Goal: Check status: Check status

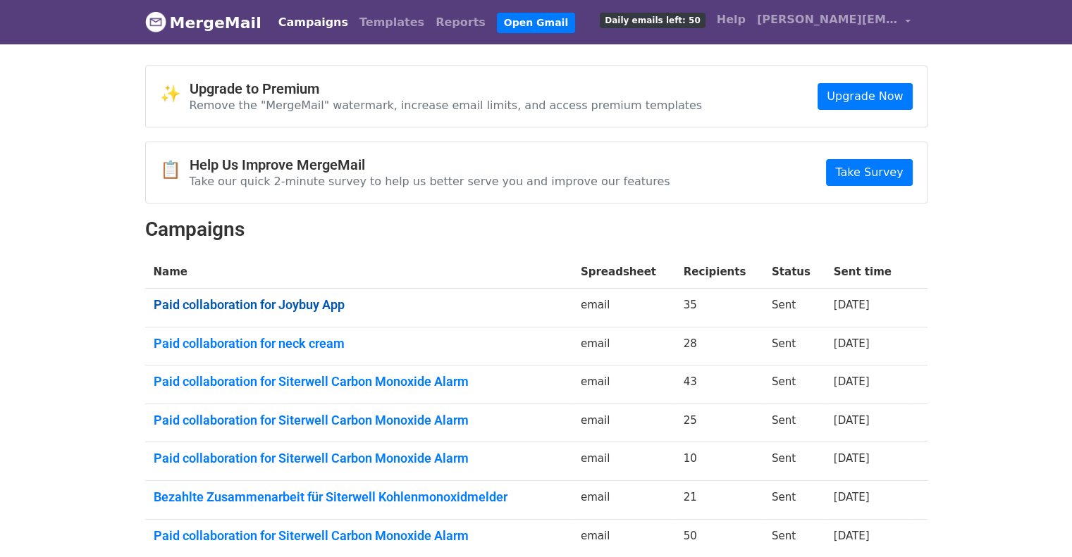
click at [309, 306] on link "Paid collaboration for Joybuy App" at bounding box center [359, 305] width 410 height 16
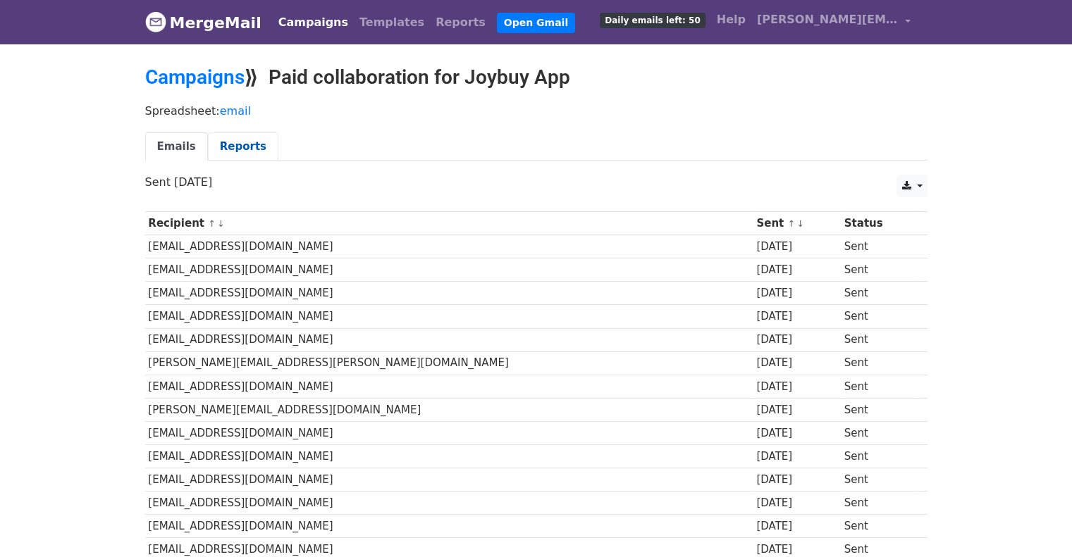
click at [230, 147] on link "Reports" at bounding box center [243, 146] width 70 height 29
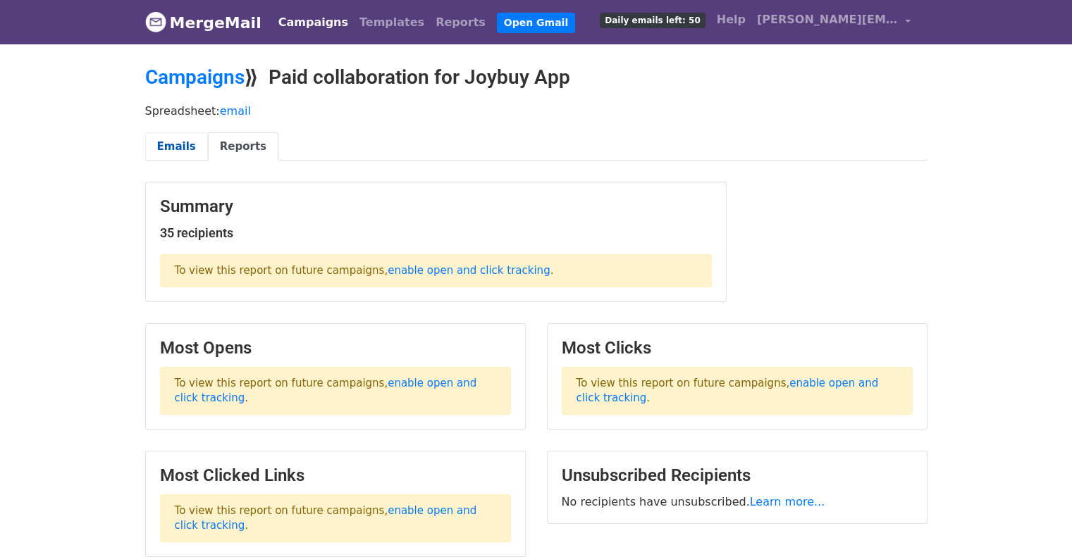
click at [172, 148] on link "Emails" at bounding box center [176, 146] width 63 height 29
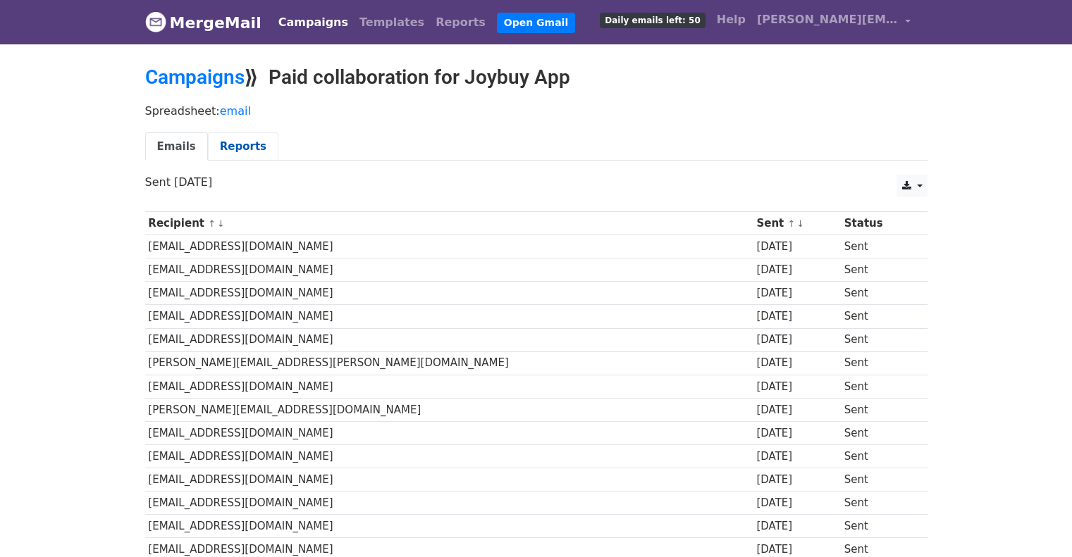
click at [230, 154] on link "Reports" at bounding box center [243, 146] width 70 height 29
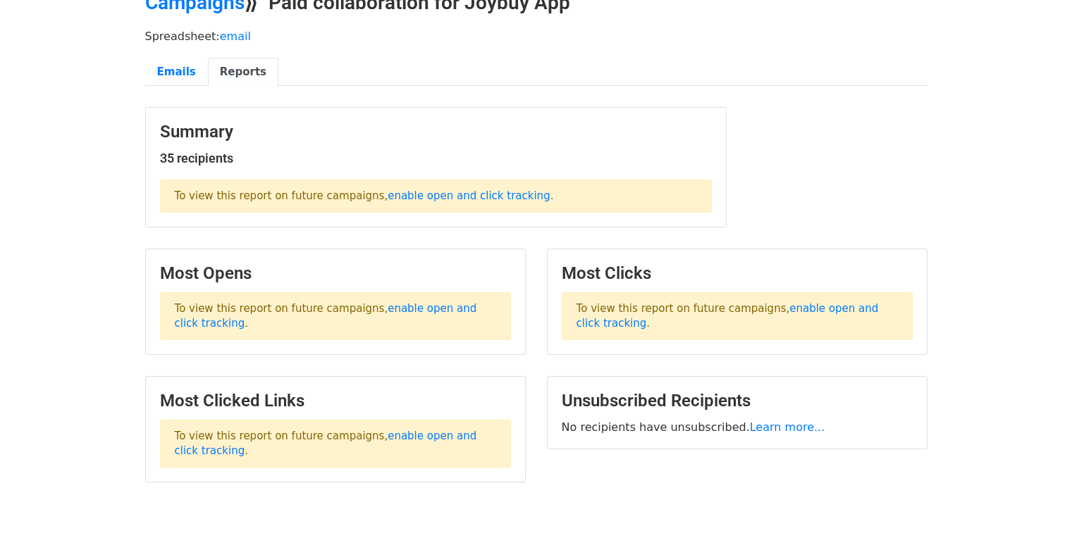
scroll to position [126, 0]
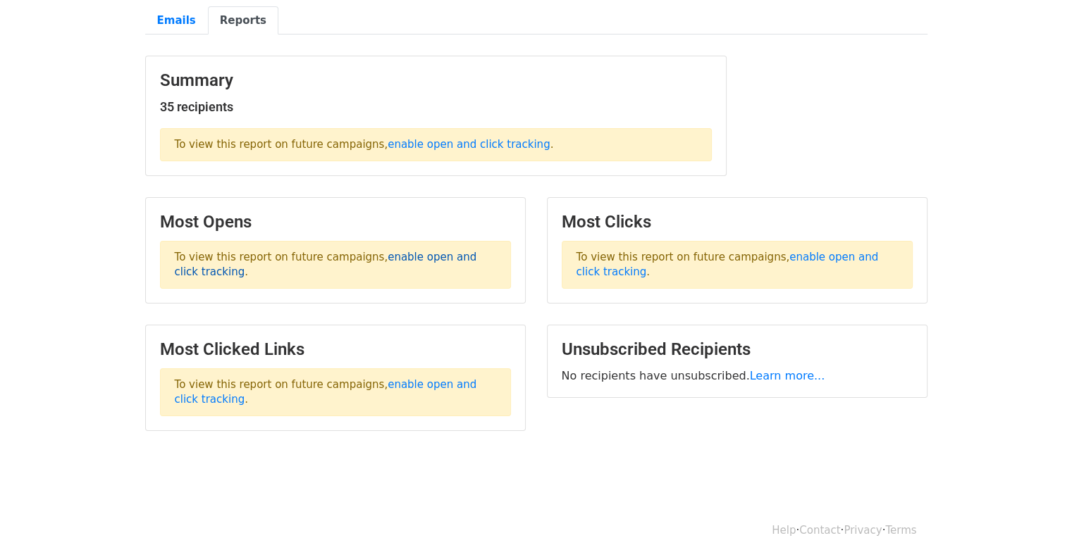
click at [454, 257] on link "enable open and click tracking" at bounding box center [326, 264] width 302 height 27
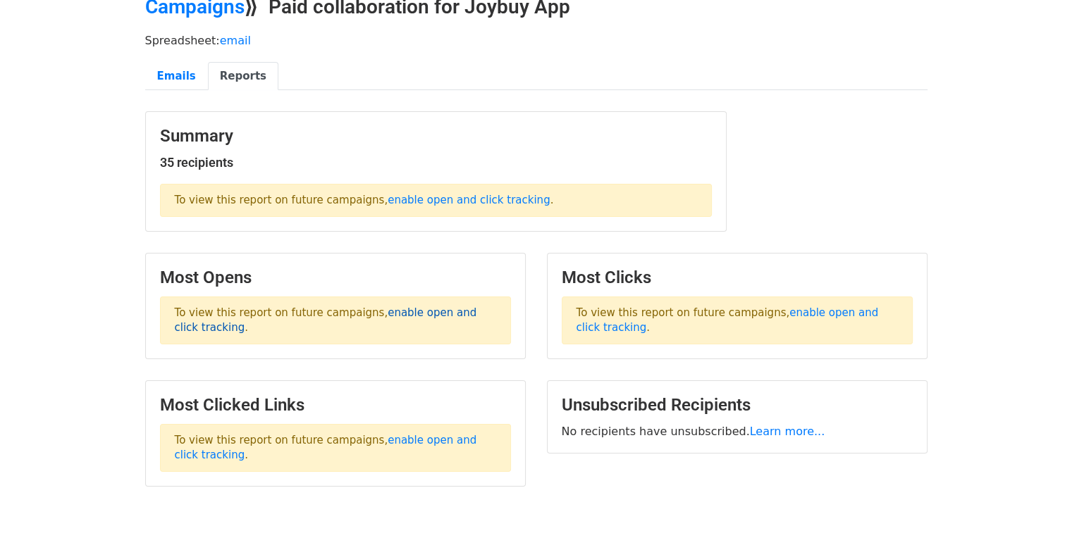
scroll to position [0, 0]
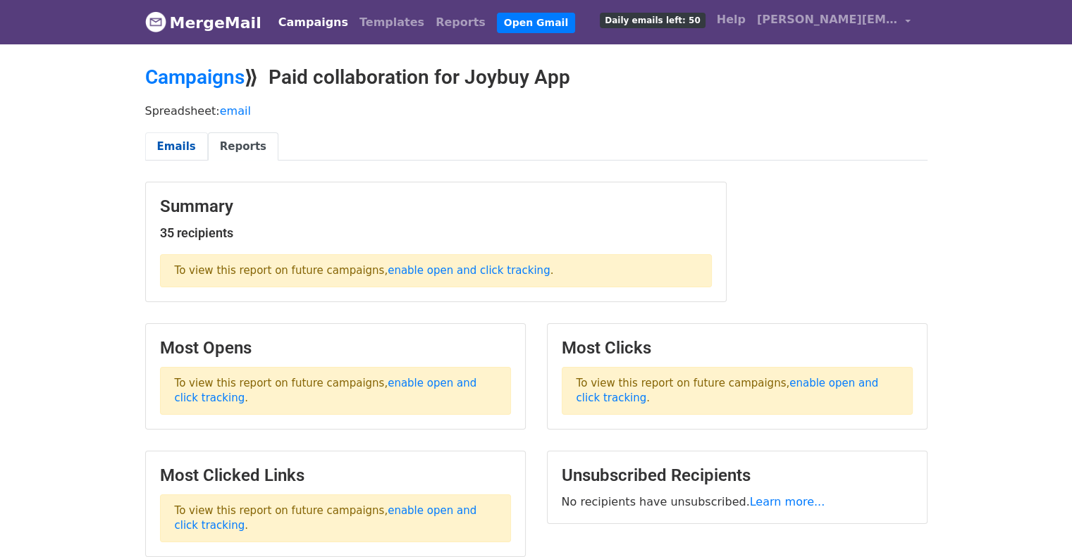
click at [187, 150] on link "Emails" at bounding box center [176, 146] width 63 height 29
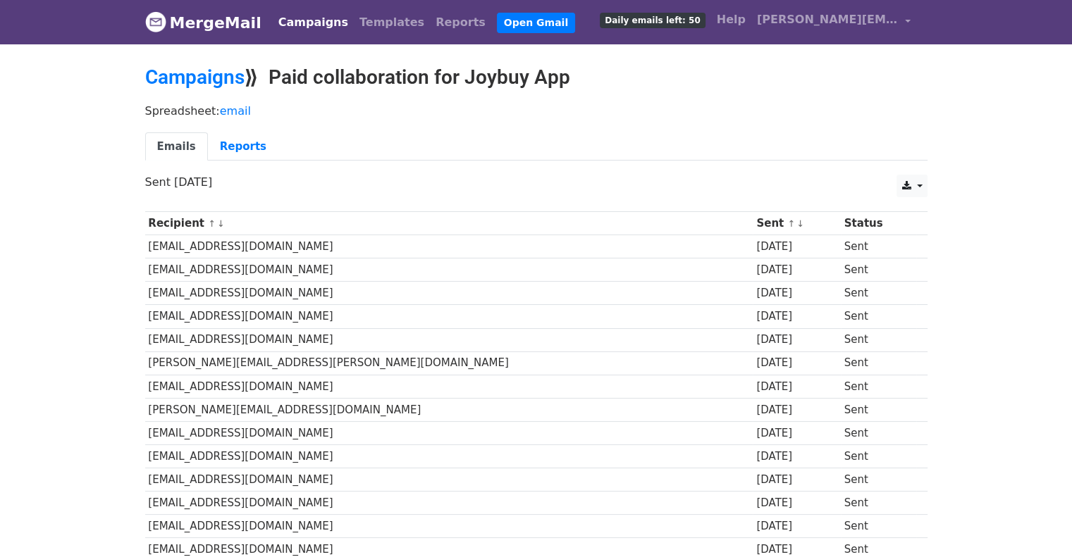
click at [70, 187] on body "MergeMail Campaigns Templates Reports Open Gmail Daily emails left: 50 Help [PE…" at bounding box center [536, 559] width 1072 height 1118
click at [438, 25] on link "Reports" at bounding box center [460, 22] width 61 height 28
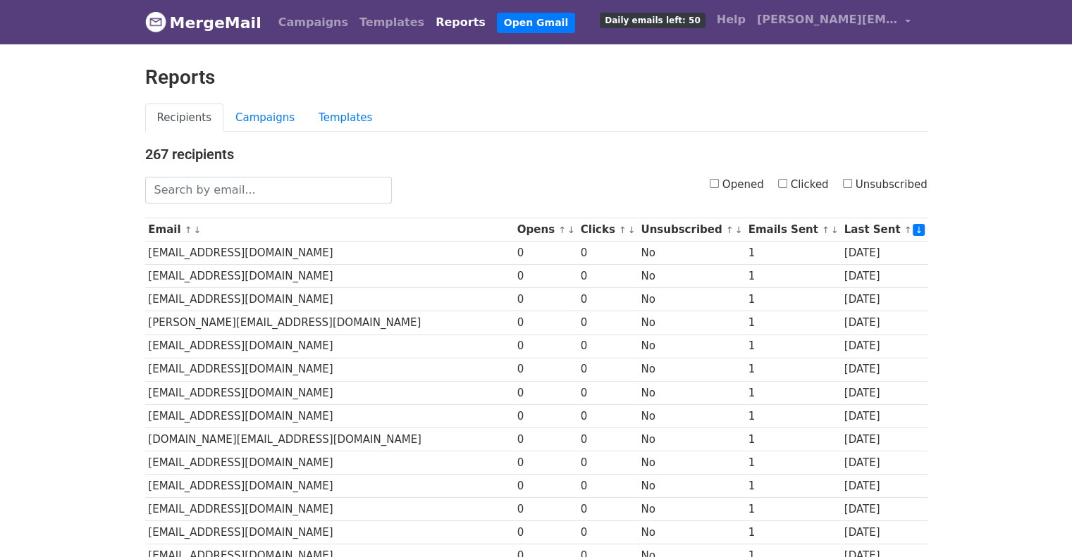
click at [51, 264] on body "MergeMail Campaigns Templates Reports Open Gmail Daily emails left: 50 Help jan…" at bounding box center [536, 545] width 1072 height 1090
click at [276, 122] on link "Campaigns" at bounding box center [264, 118] width 83 height 29
click at [258, 123] on link "Campaigns" at bounding box center [264, 118] width 83 height 29
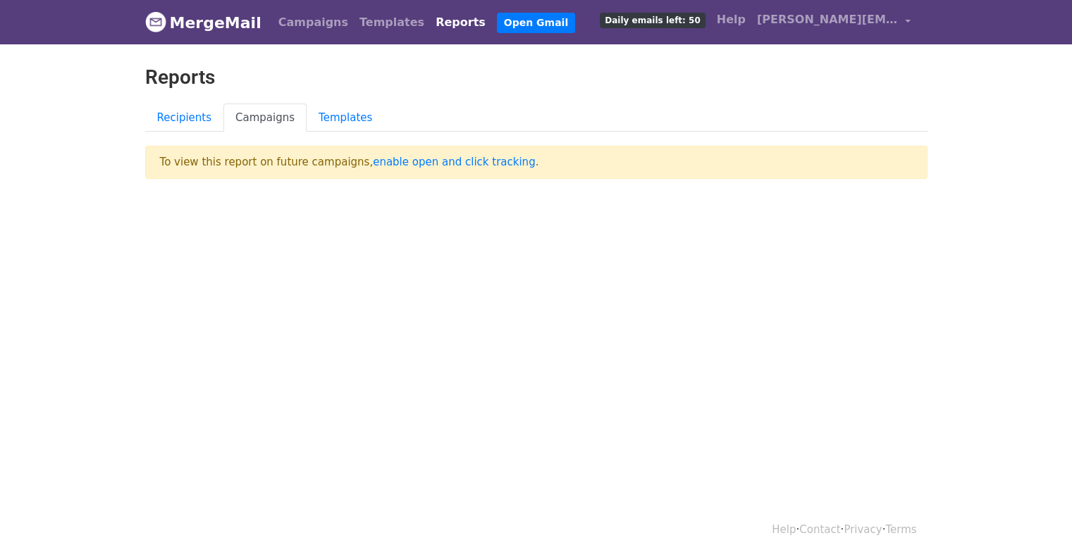
drag, startPoint x: 926, startPoint y: 259, endPoint x: 866, endPoint y: 283, distance: 64.5
click at [926, 259] on html "MergeMail Campaigns Templates Reports Open Gmail Daily emails left: 50 Help [PE…" at bounding box center [536, 278] width 1072 height 557
